Goal: Information Seeking & Learning: Understand process/instructions

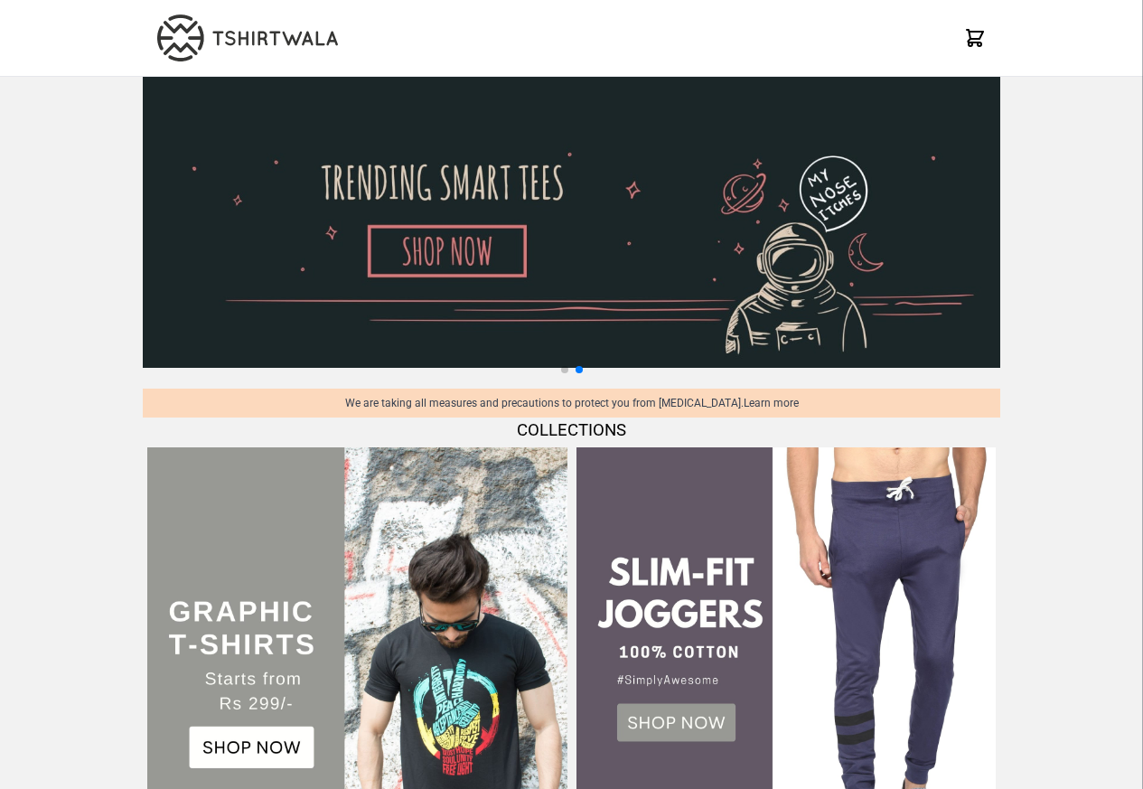
click at [179, 703] on img at bounding box center [356, 656] width 419 height 419
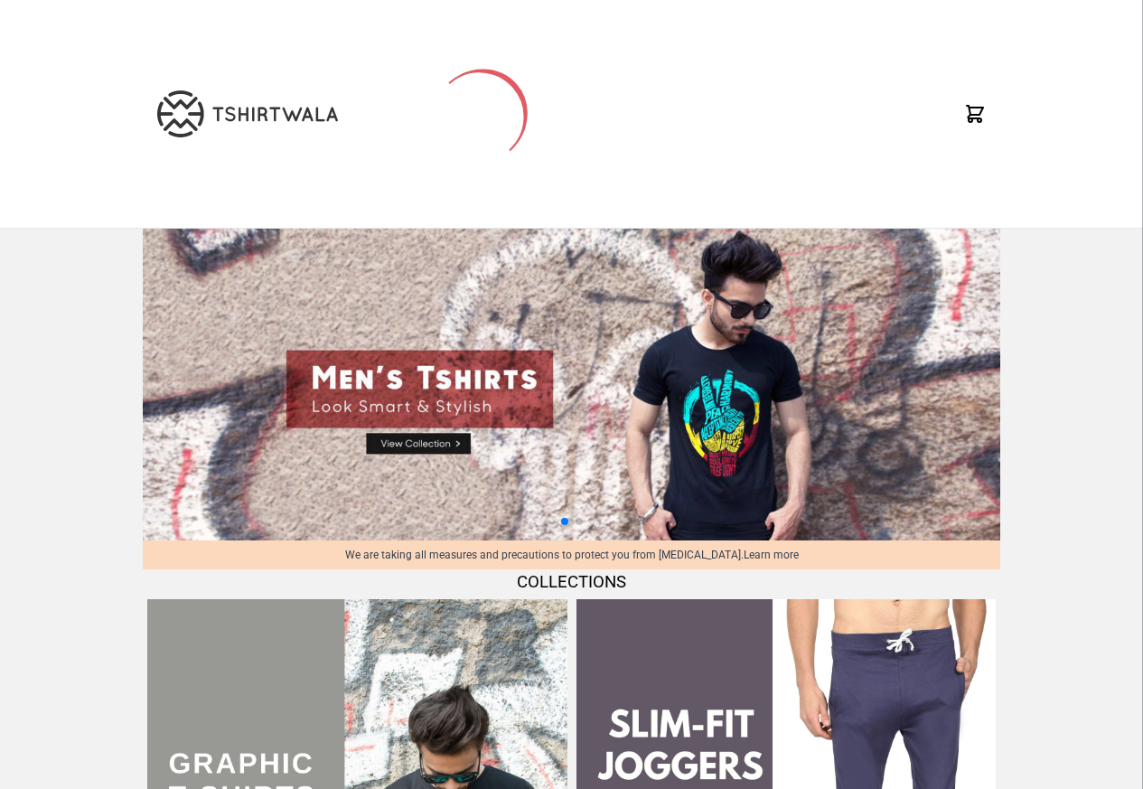
click at [222, 114] on img at bounding box center [247, 113] width 181 height 47
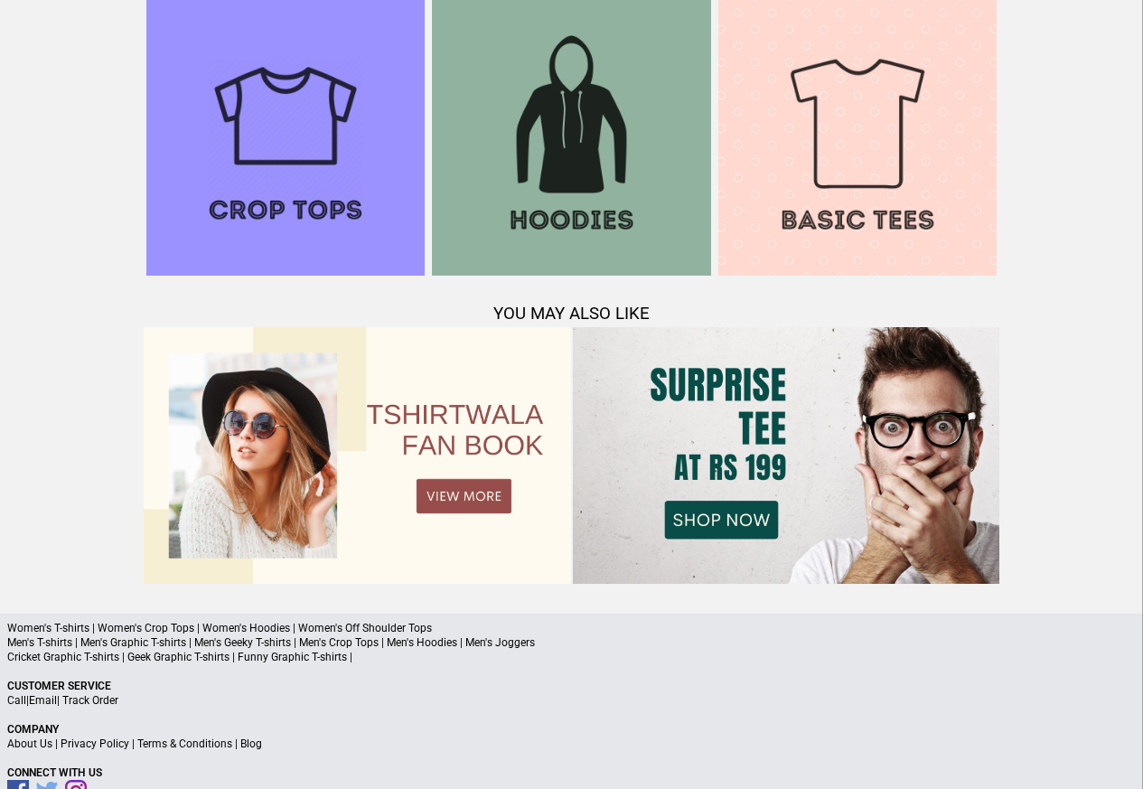
scroll to position [1744, 0]
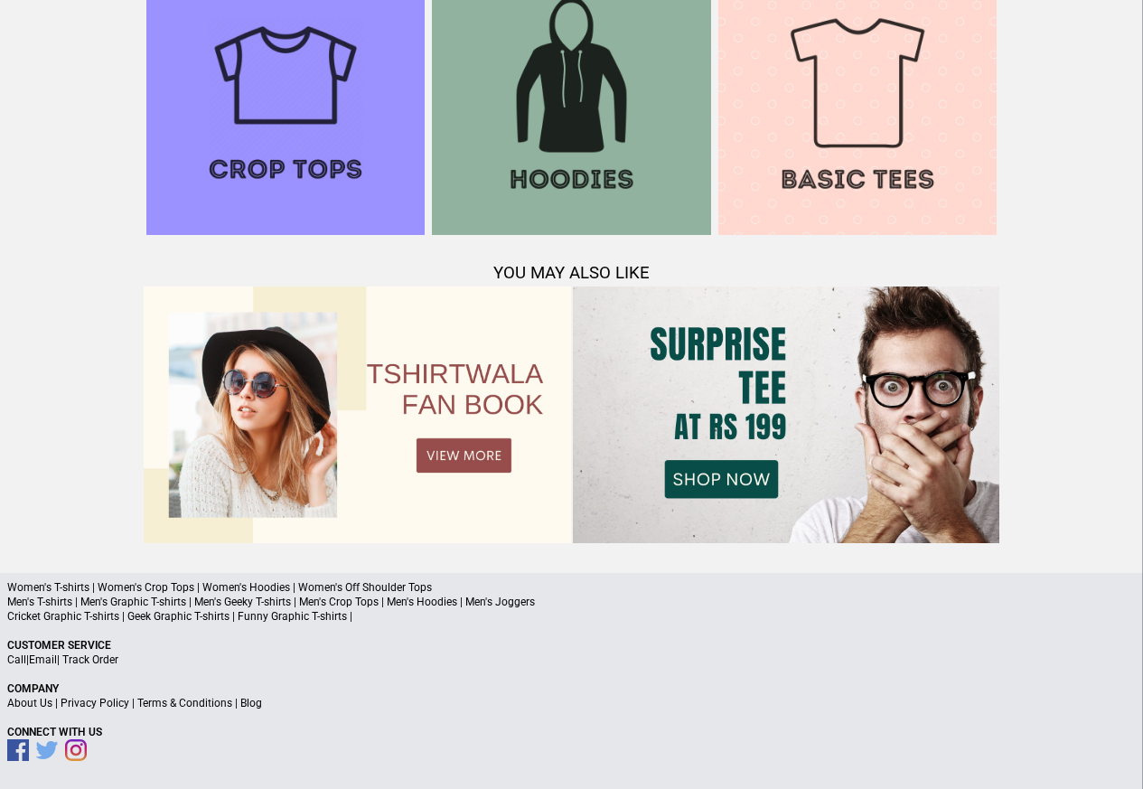
click at [174, 705] on link "Terms & Conditions" at bounding box center [184, 703] width 95 height 13
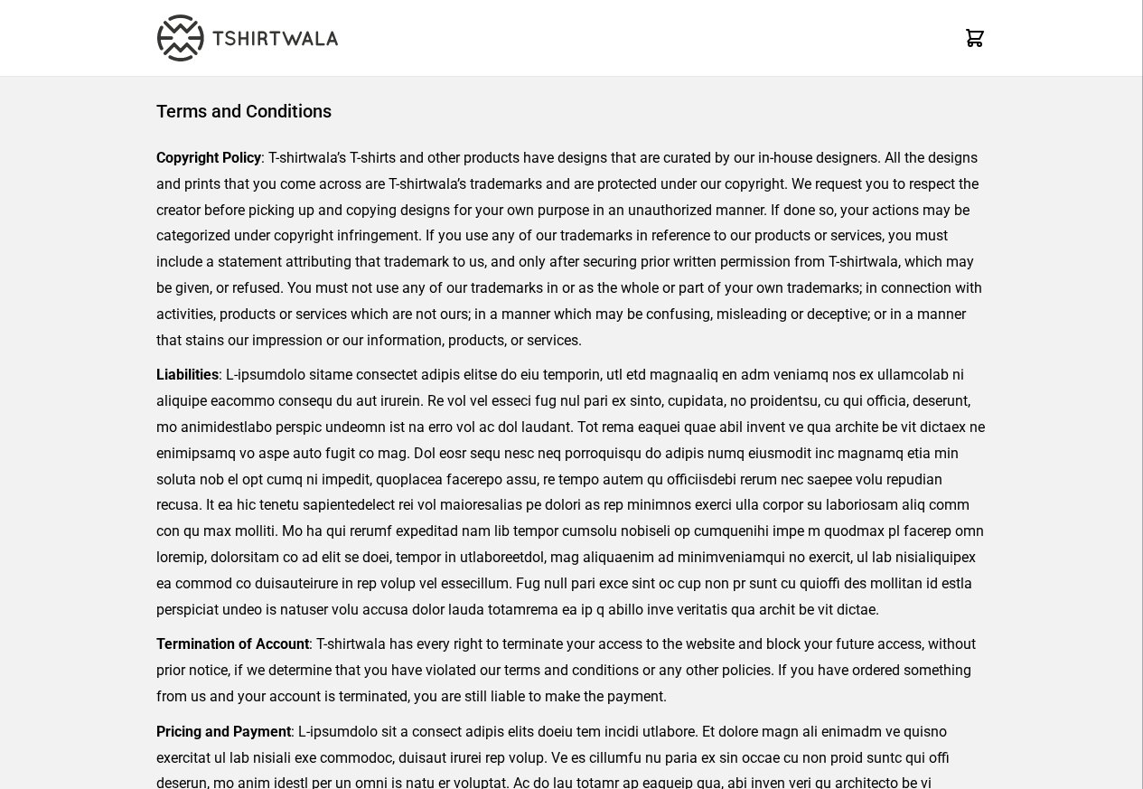
scroll to position [416, 0]
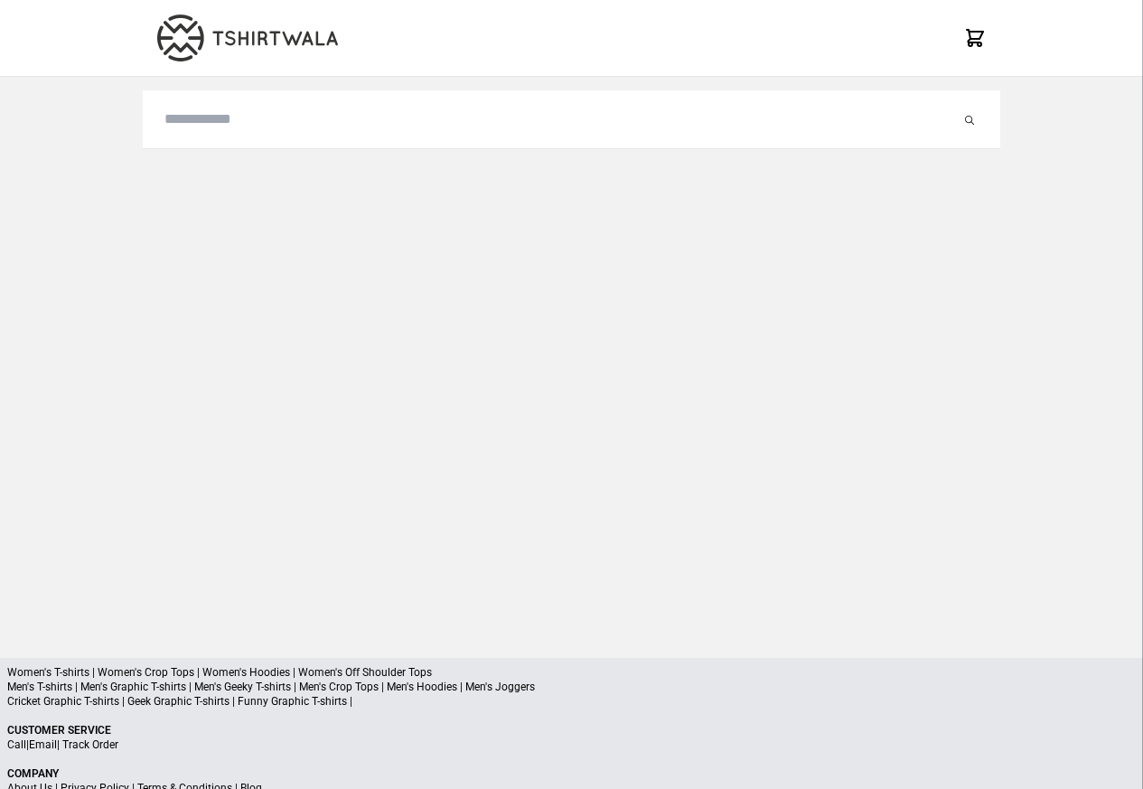
click at [213, 274] on div at bounding box center [572, 353] width 858 height 552
click at [203, 120] on input "search" at bounding box center [562, 119] width 796 height 22
paste input "******"
type input "******"
click at [943, 108] on button "submit" at bounding box center [952, 119] width 18 height 22
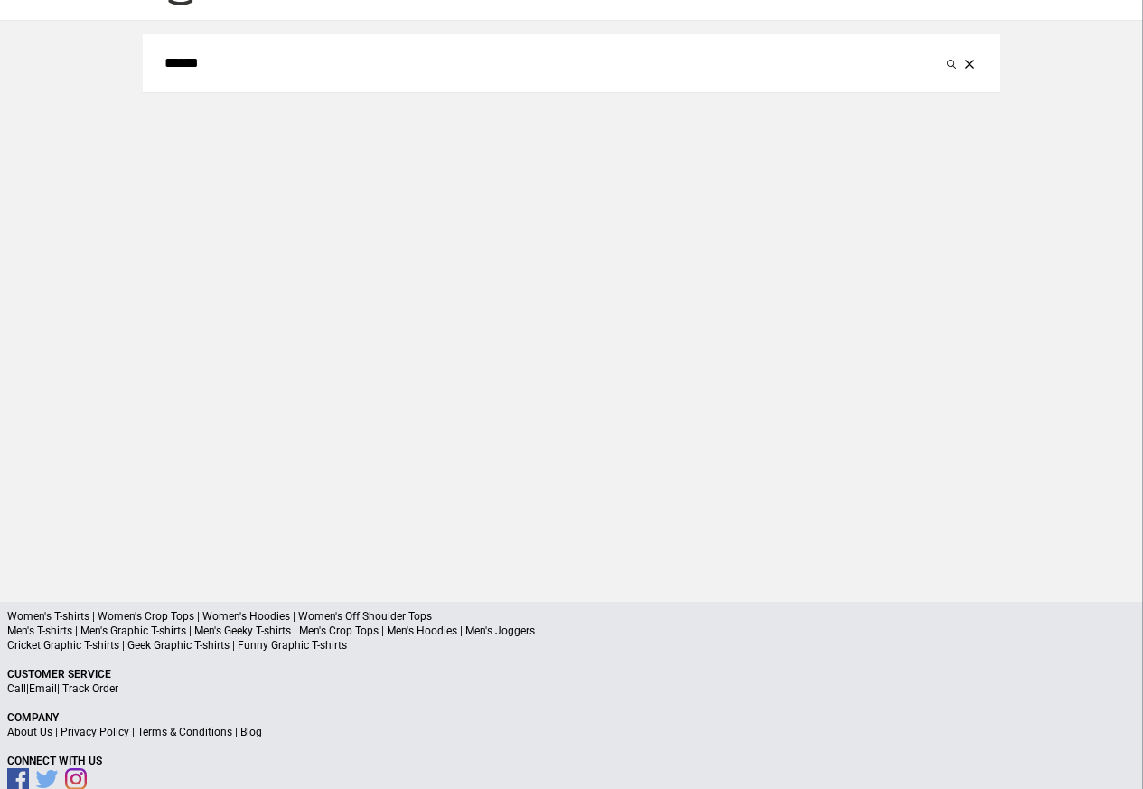
scroll to position [86, 0]
